Goal: Task Accomplishment & Management: Complete application form

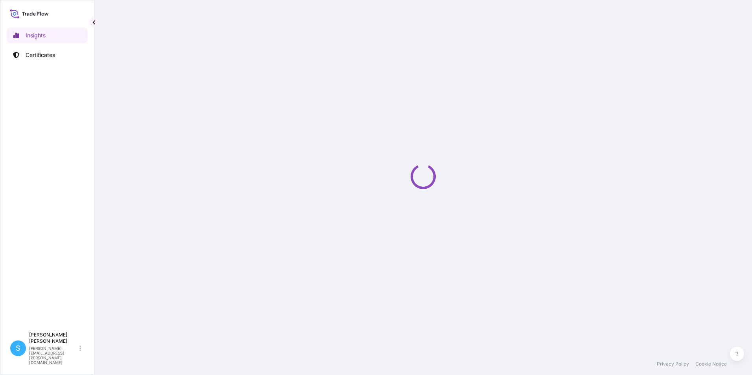
select select "2025"
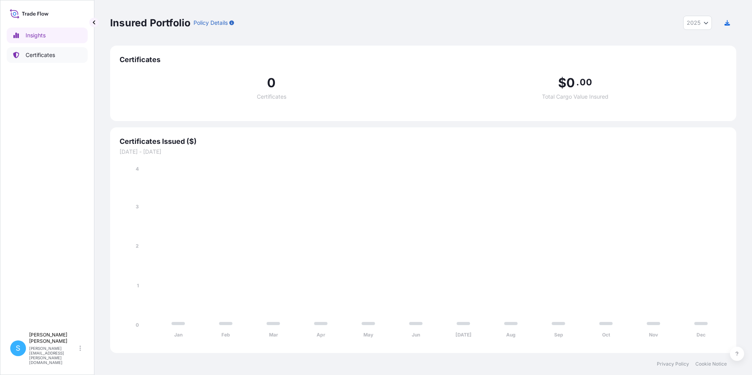
click at [39, 59] on link "Certificates" at bounding box center [47, 55] width 81 height 16
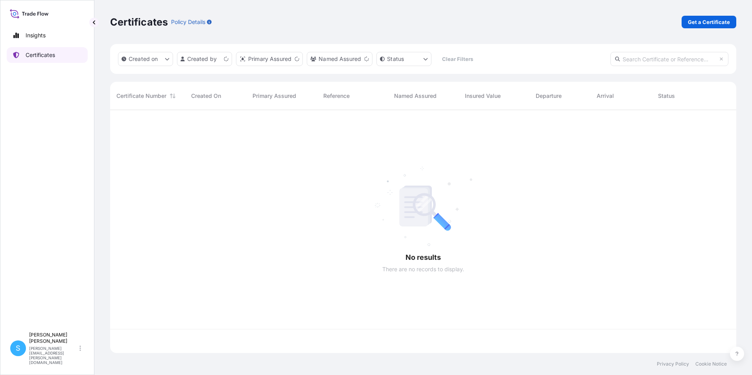
scroll to position [242, 620]
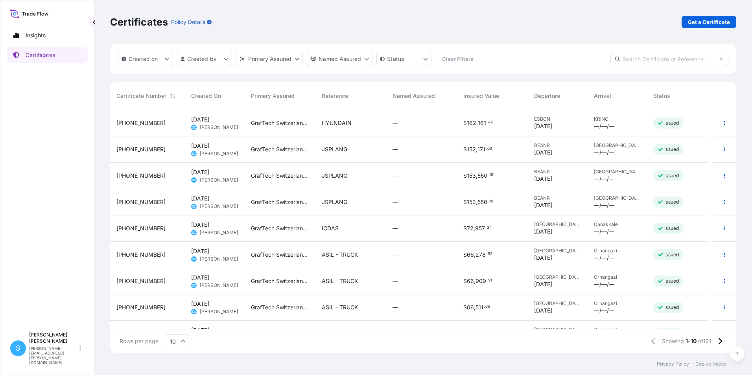
click at [346, 262] on div "ASIL - TRUCK" at bounding box center [351, 255] width 71 height 26
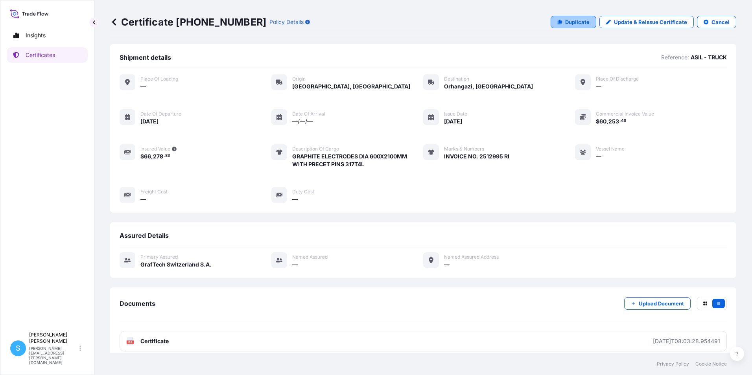
click at [565, 20] on p "Duplicate" at bounding box center [577, 22] width 24 height 8
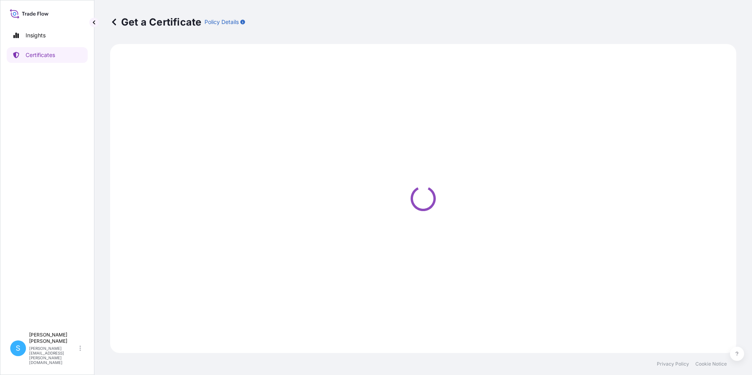
select select "Road"
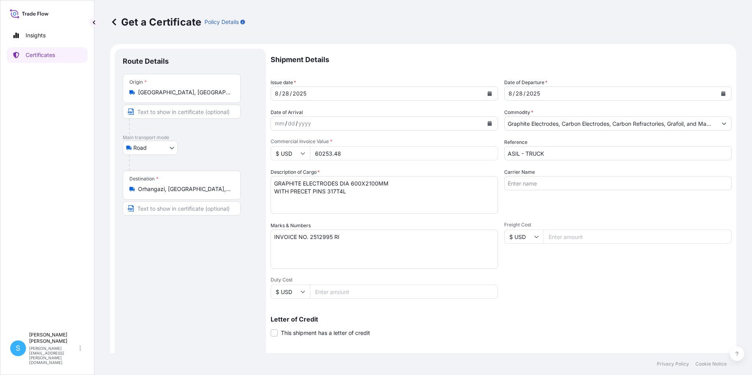
select select "31801"
click at [489, 92] on icon "Calendar" at bounding box center [489, 93] width 5 height 5
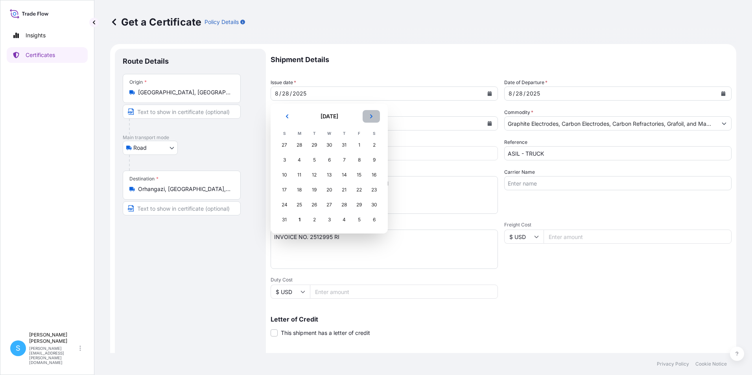
click at [376, 118] on button "Next" at bounding box center [371, 116] width 17 height 13
click at [298, 147] on div "1" at bounding box center [299, 145] width 14 height 14
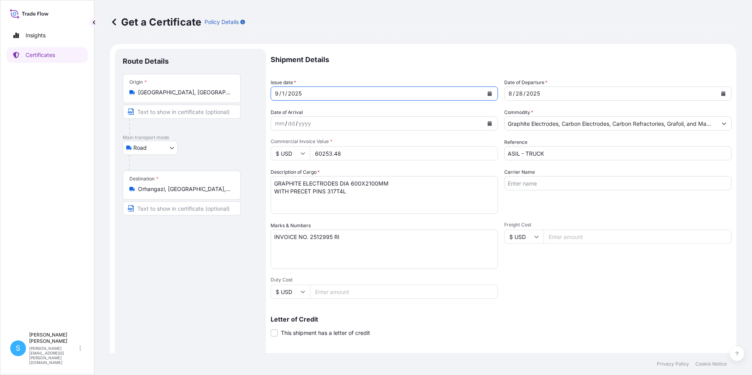
click at [579, 96] on div "[DATE]" at bounding box center [611, 94] width 212 height 14
click at [717, 95] on button "Calendar" at bounding box center [723, 93] width 13 height 13
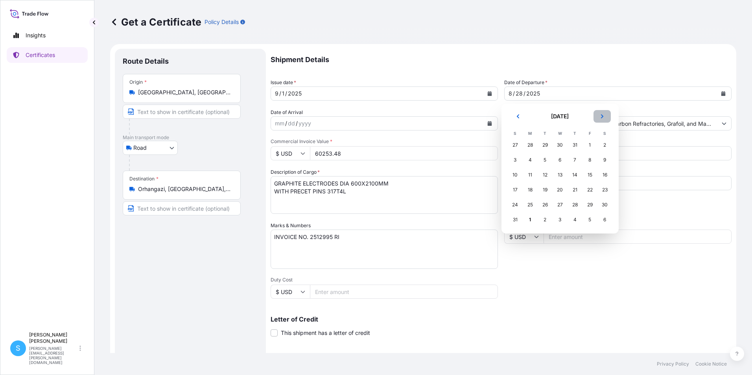
click at [600, 116] on icon "Next" at bounding box center [602, 116] width 5 height 5
click at [528, 146] on div "1" at bounding box center [530, 145] width 14 height 14
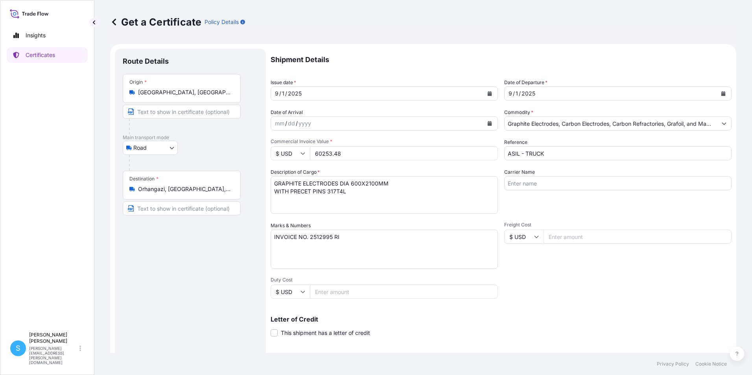
drag, startPoint x: 353, startPoint y: 153, endPoint x: 276, endPoint y: 165, distance: 78.0
click at [276, 165] on div "Shipment Details Issue date * [DATE] Date of Departure * [DATE] Date of Arrival…" at bounding box center [501, 236] width 461 height 375
type input "60559.83"
click at [330, 238] on textarea "INVOICE NO. 2512995 RI" at bounding box center [384, 249] width 227 height 39
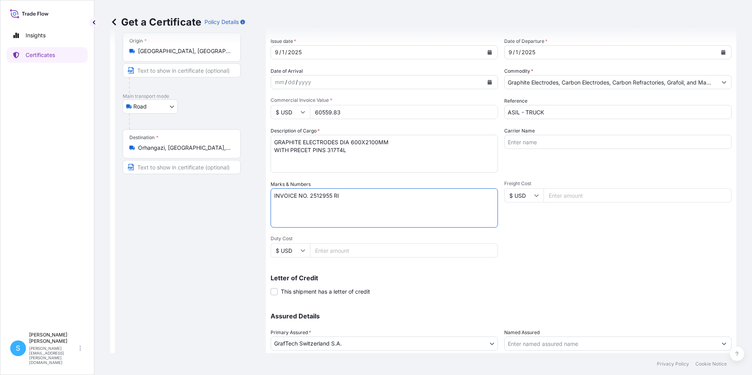
scroll to position [97, 0]
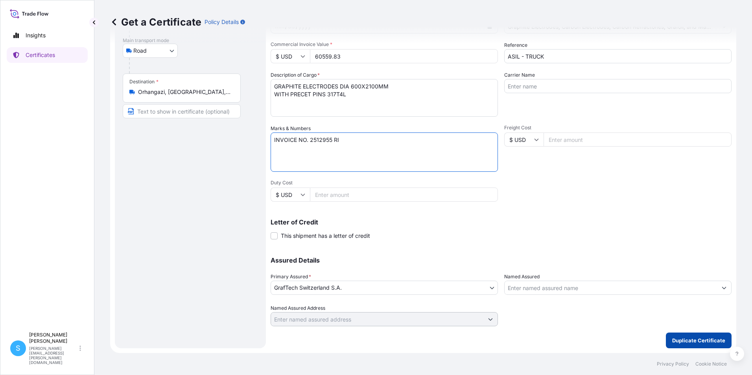
type textarea "INVOICE NO. 2512955 RI"
click at [701, 341] on p "Duplicate Certificate" at bounding box center [698, 341] width 53 height 8
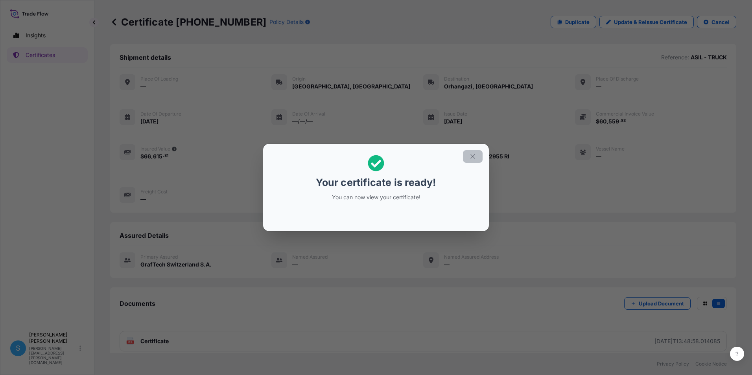
click at [473, 158] on icon "button" at bounding box center [472, 156] width 7 height 7
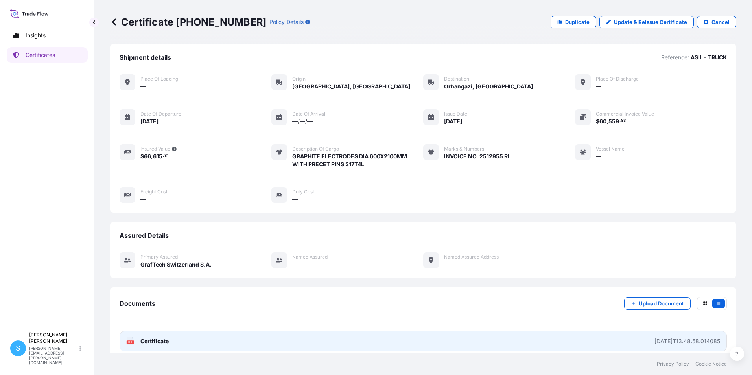
click at [505, 342] on link "PDF Certificate [DATE]T13:48:58.014085" at bounding box center [423, 341] width 607 height 20
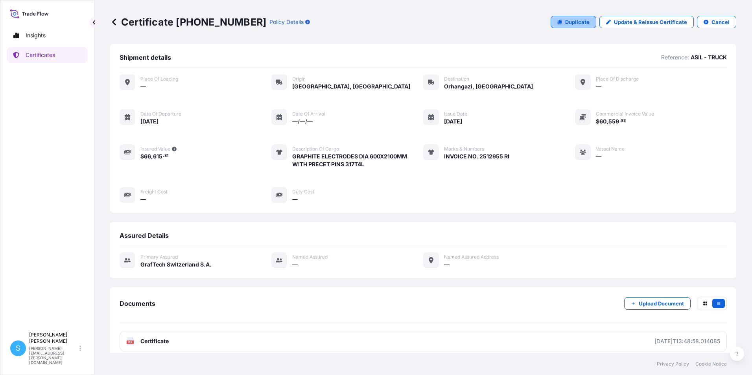
click at [559, 17] on link "Duplicate" at bounding box center [574, 22] width 46 height 13
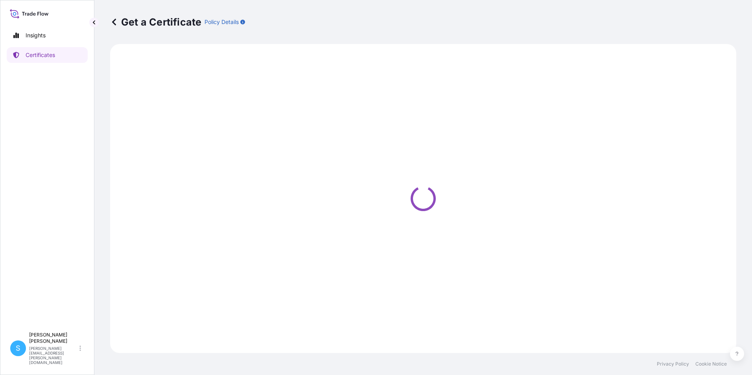
select select "Road"
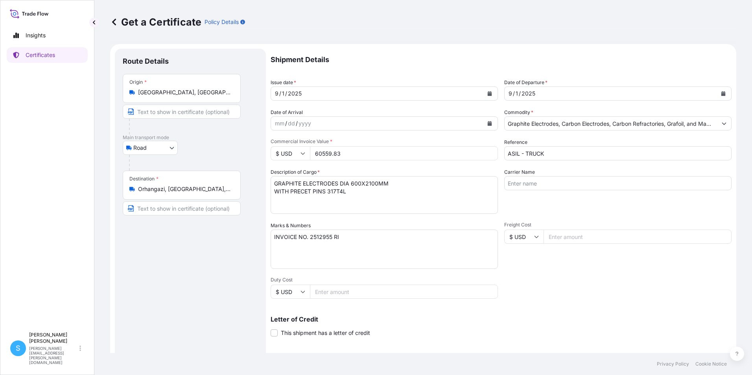
select select "31801"
drag, startPoint x: 364, startPoint y: 151, endPoint x: 306, endPoint y: 157, distance: 58.1
click at [306, 157] on div "$ USD 60559.83" at bounding box center [384, 153] width 227 height 14
type input "61075.05"
click at [333, 237] on textarea "INVOICE NO. 2512955 RI" at bounding box center [384, 249] width 227 height 39
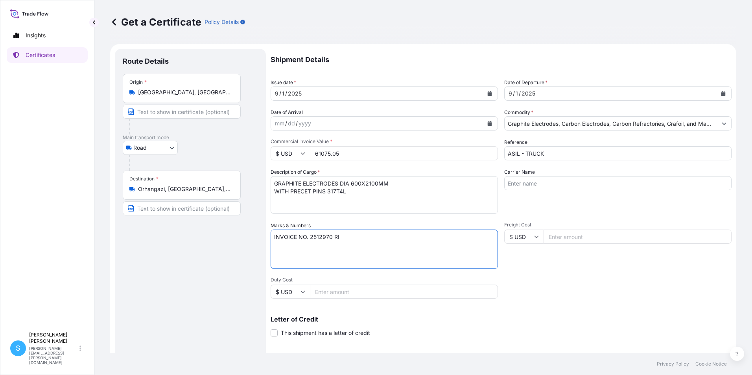
type textarea "INVOICE NO. 2512970 RI"
click at [570, 303] on div "Shipment Details Issue date * [DATE] Date of Departure * [DATE] Date of Arrival…" at bounding box center [501, 236] width 461 height 375
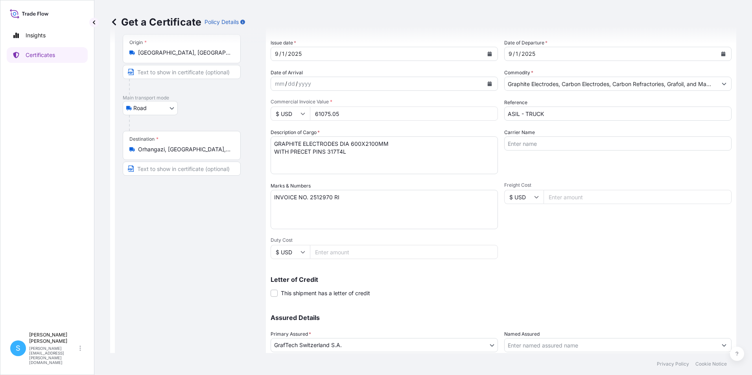
scroll to position [97, 0]
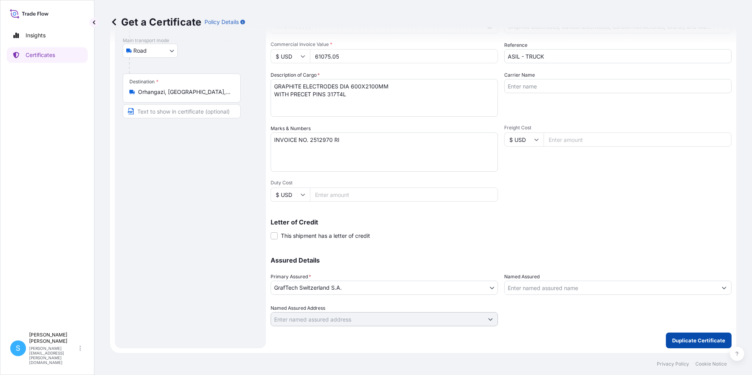
click at [704, 345] on button "Duplicate Certificate" at bounding box center [699, 341] width 66 height 16
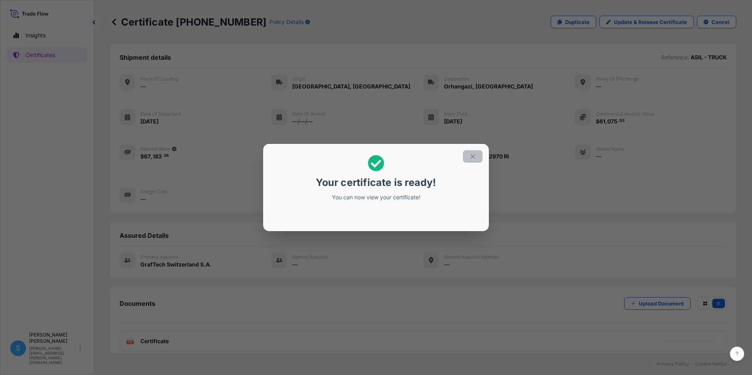
click at [480, 158] on button "button" at bounding box center [473, 156] width 20 height 13
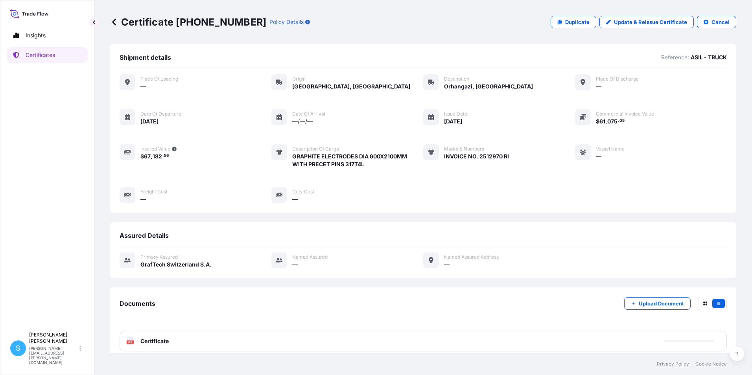
click at [148, 347] on div "PDF Certificate" at bounding box center [423, 341] width 607 height 20
click at [129, 337] on link "PDF Certificate [DATE]T13:55:09.661998" at bounding box center [423, 341] width 607 height 20
